Goal: Information Seeking & Learning: Learn about a topic

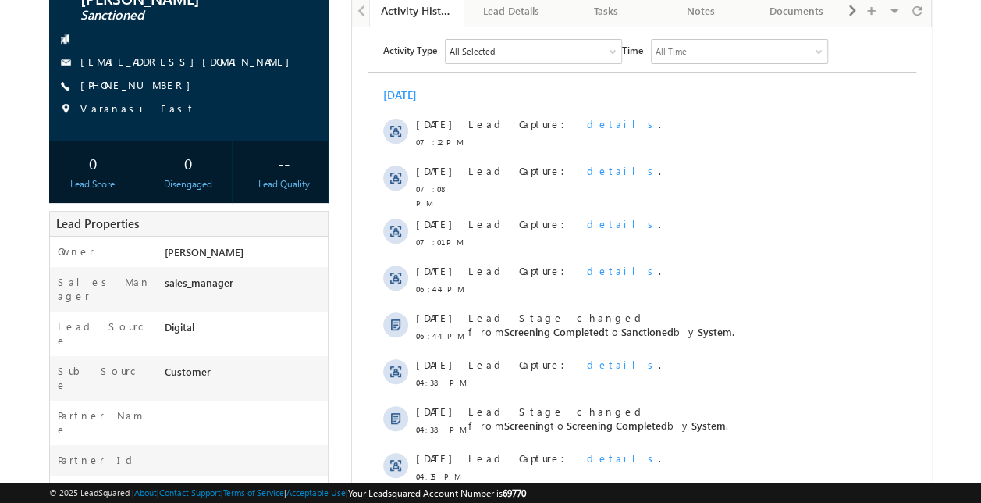
scroll to position [144, 0]
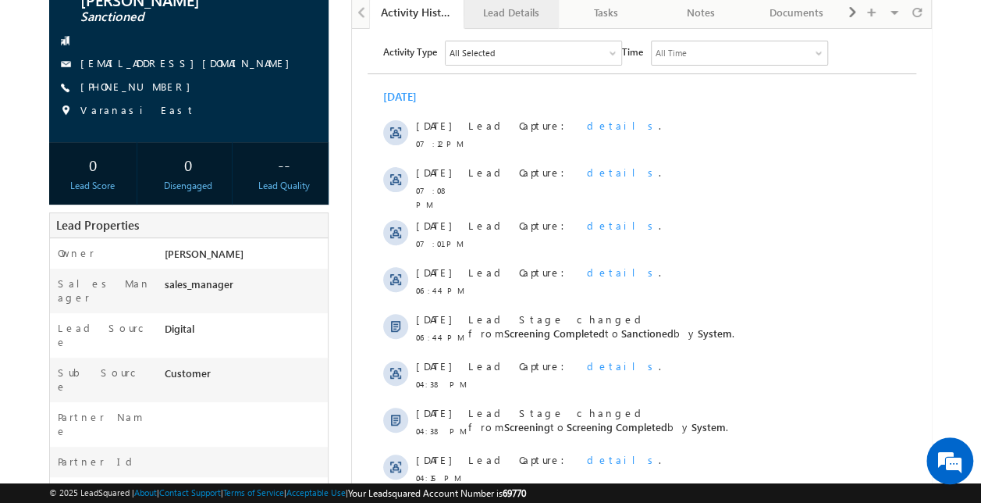
click at [486, 15] on div "Lead Details" at bounding box center [511, 12] width 69 height 19
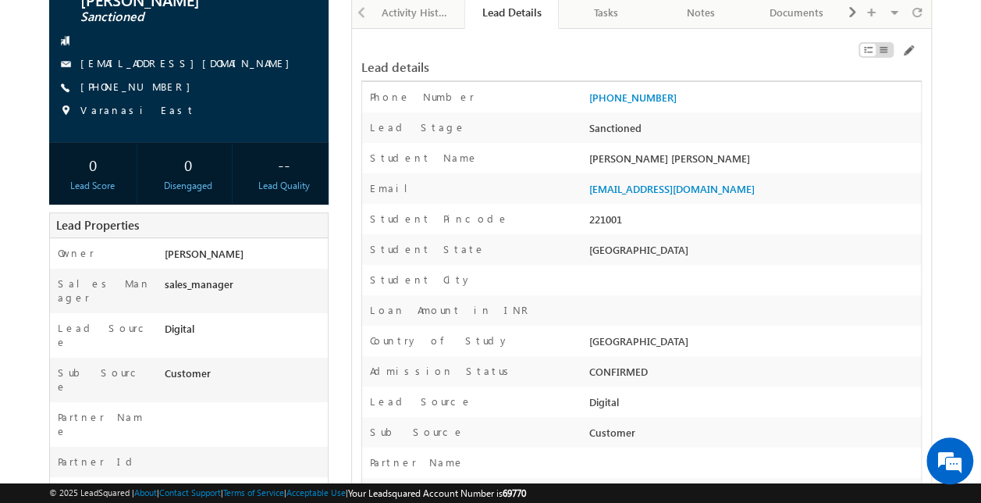
scroll to position [0, 0]
click at [915, 100] on div "[PHONE_NUMBER]" at bounding box center [753, 101] width 336 height 22
click at [743, 195] on div "[EMAIL_ADDRESS][DOMAIN_NAME]" at bounding box center [753, 192] width 336 height 22
click at [902, 171] on div "[PERSON_NAME] [PERSON_NAME]" at bounding box center [753, 162] width 336 height 22
click at [917, 178] on div "Email [PERSON_NAME][EMAIL_ADDRESS][DOMAIN_NAME]" at bounding box center [641, 188] width 559 height 30
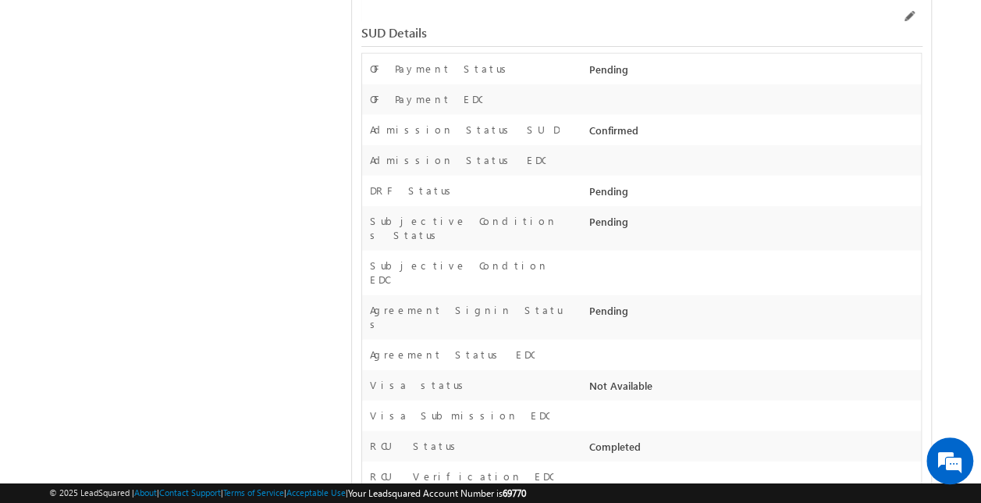
click at [915, 347] on div at bounding box center [753, 358] width 336 height 22
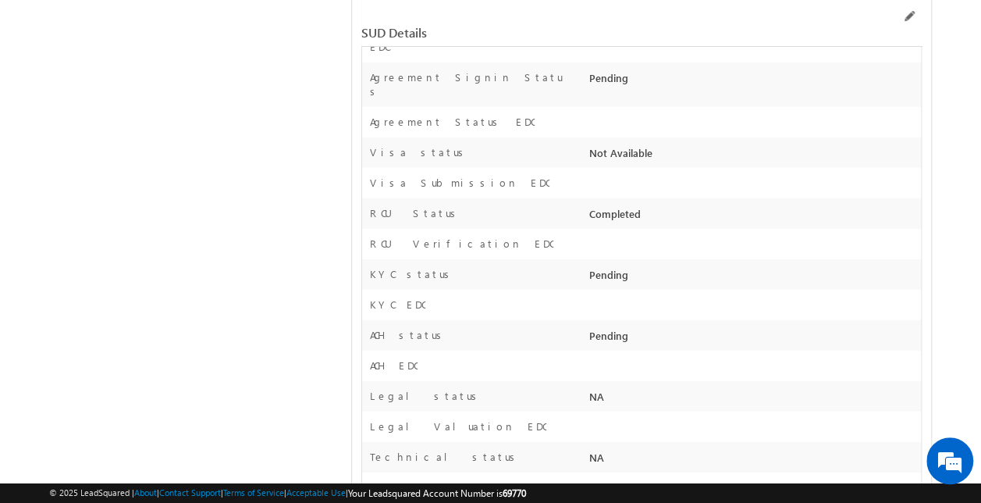
click at [404, 358] on label "ACH EDC" at bounding box center [394, 365] width 48 height 14
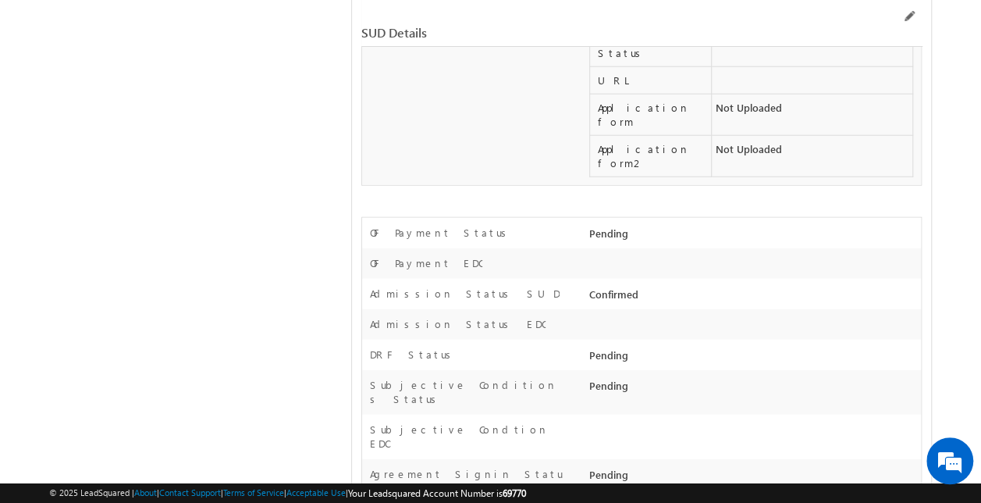
scroll to position [2519, 0]
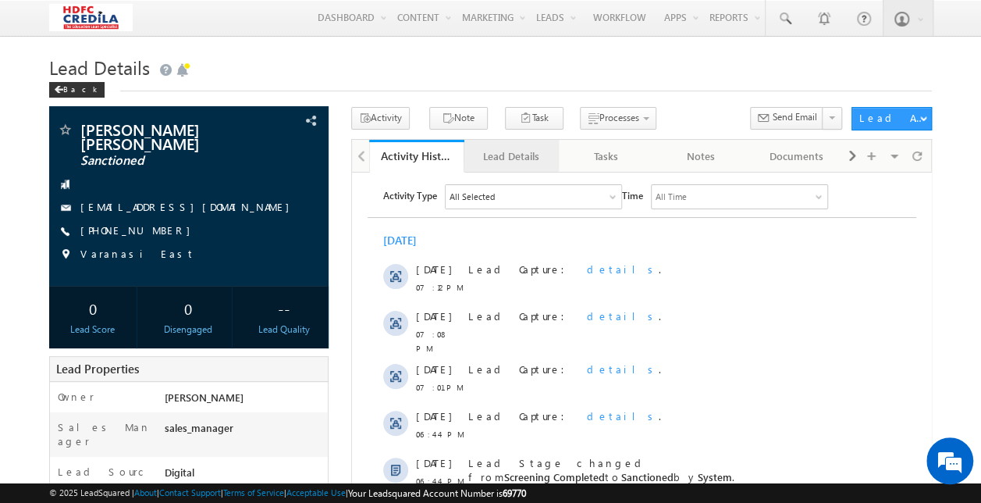
click at [534, 161] on div "Lead Details" at bounding box center [511, 156] width 69 height 19
